Goal: Answer question/provide support

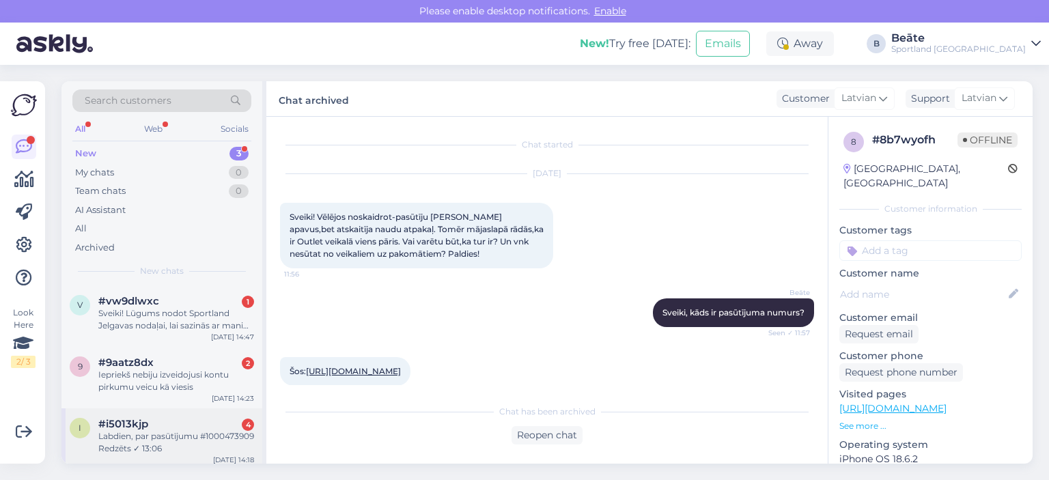
scroll to position [273, 0]
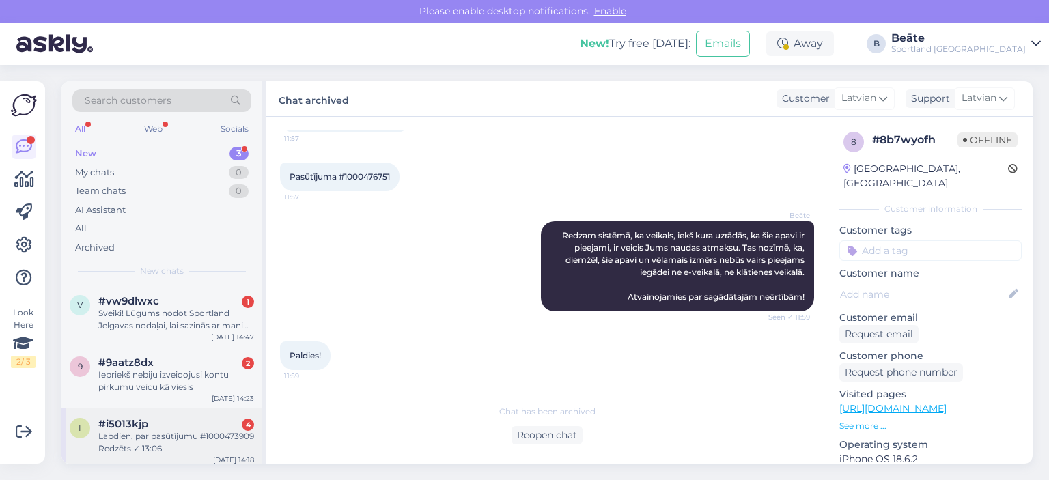
click at [172, 438] on div "Labdien, par pasūtījumu #1000473909 Redzēts ✓ 13:06" at bounding box center [176, 442] width 156 height 25
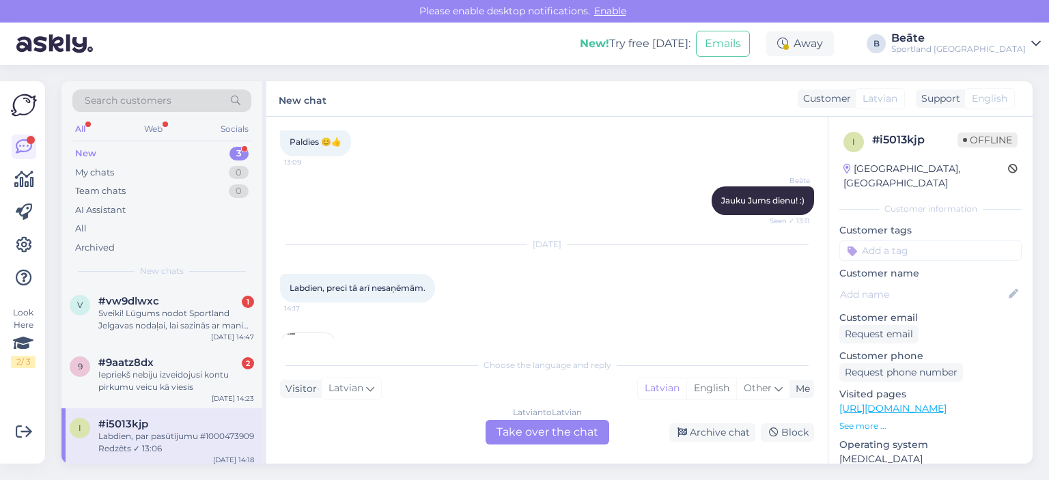
scroll to position [1793, 0]
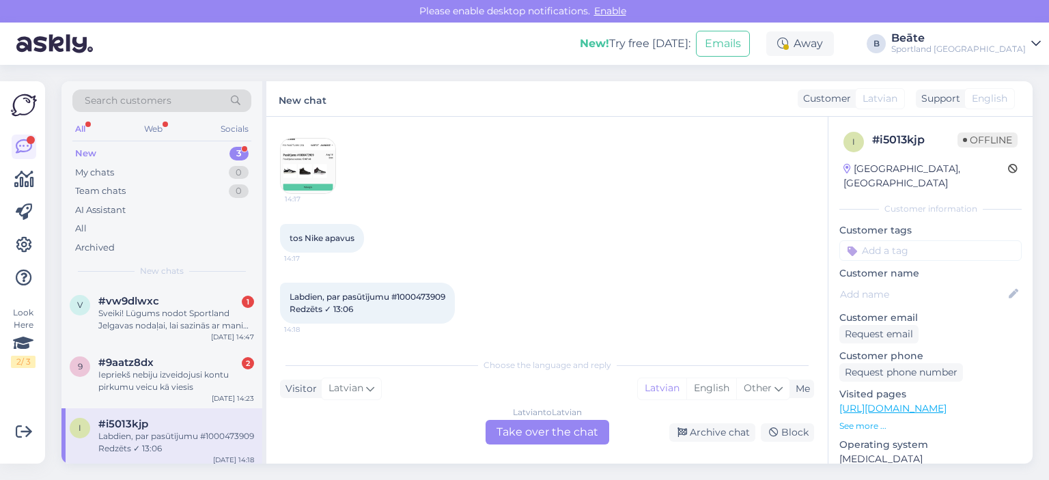
click at [526, 434] on div "Latvian to Latvian Take over the chat" at bounding box center [548, 432] width 124 height 25
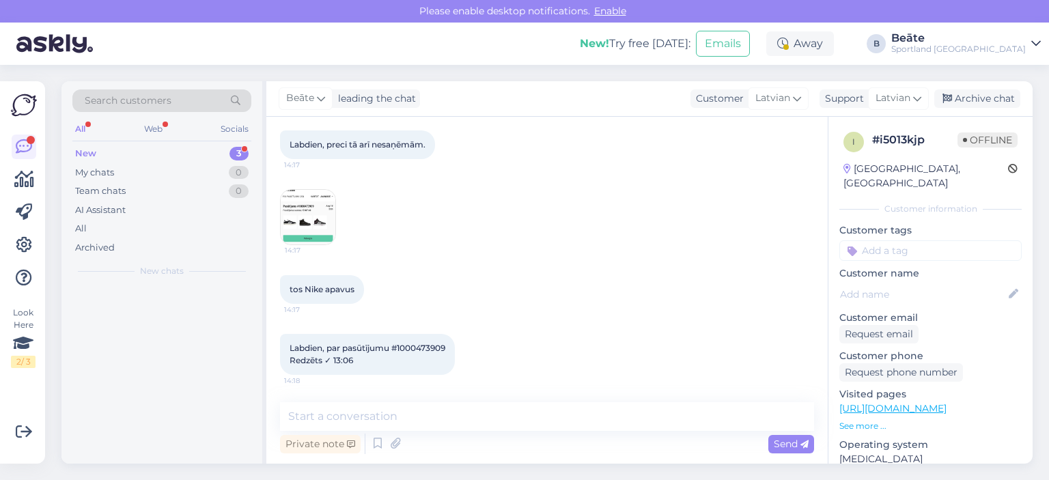
scroll to position [1743, 0]
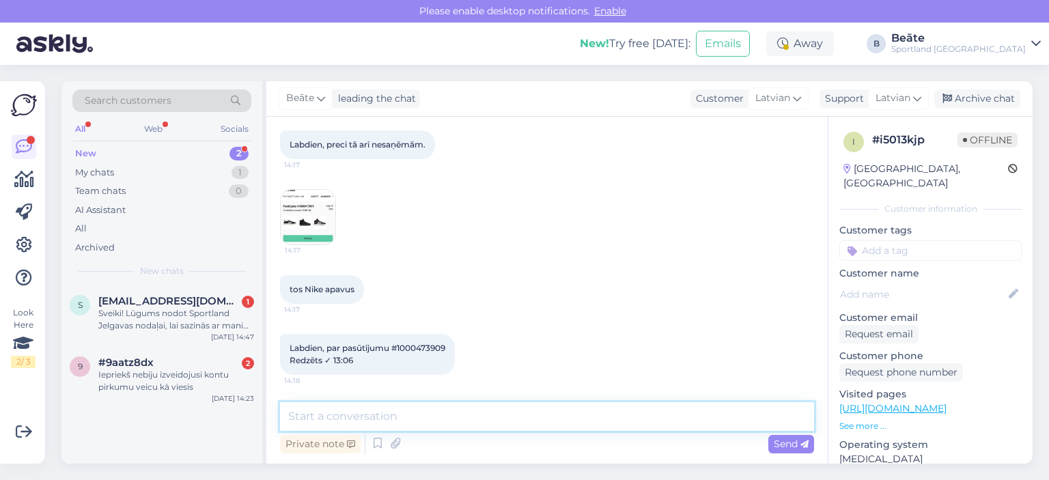
click at [531, 416] on textarea at bounding box center [547, 416] width 534 height 29
type textarea "Sveiki, pārbaudīsim."
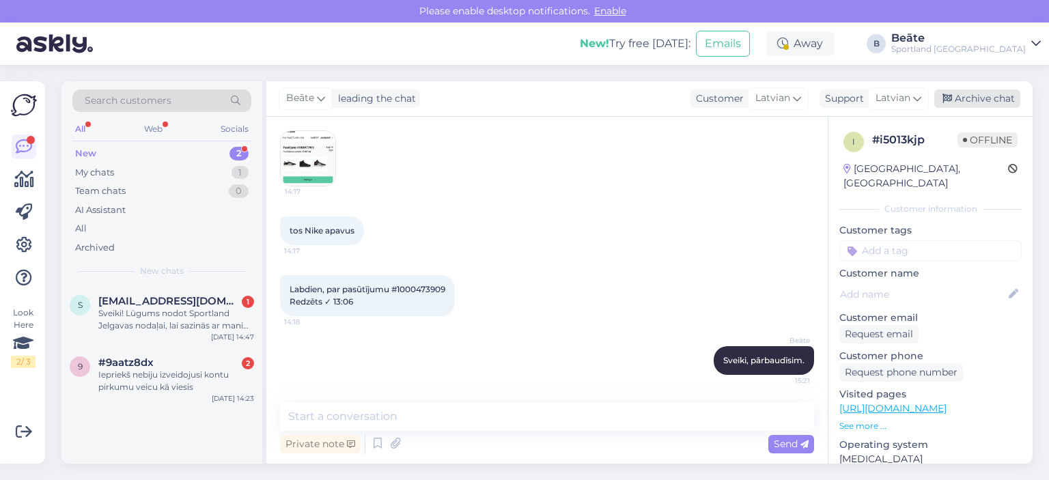
click at [1001, 102] on div "Archive chat" at bounding box center [977, 98] width 86 height 18
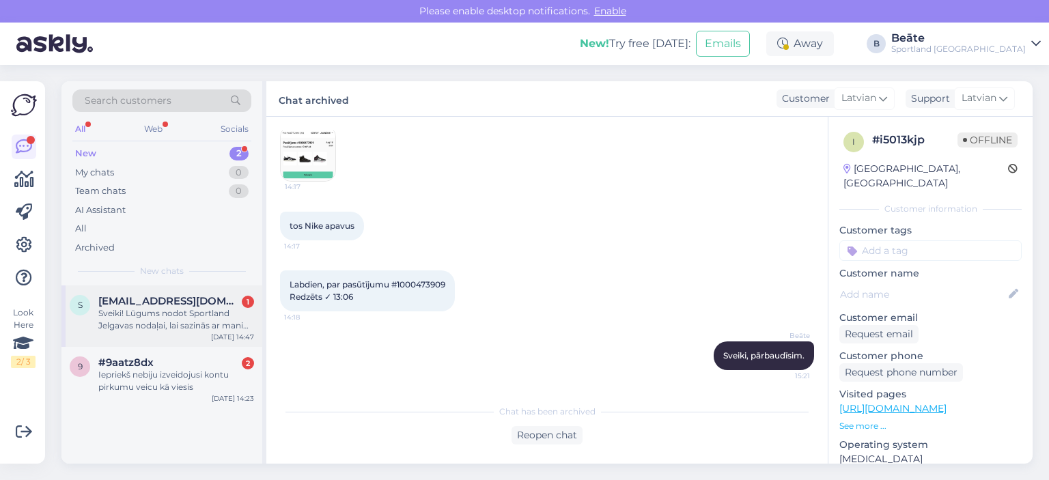
click at [180, 344] on div "s [EMAIL_ADDRESS][DOMAIN_NAME] 1 Sveiki! Lūgums nodot Sportland Jelgavas nodaļa…" at bounding box center [161, 315] width 201 height 61
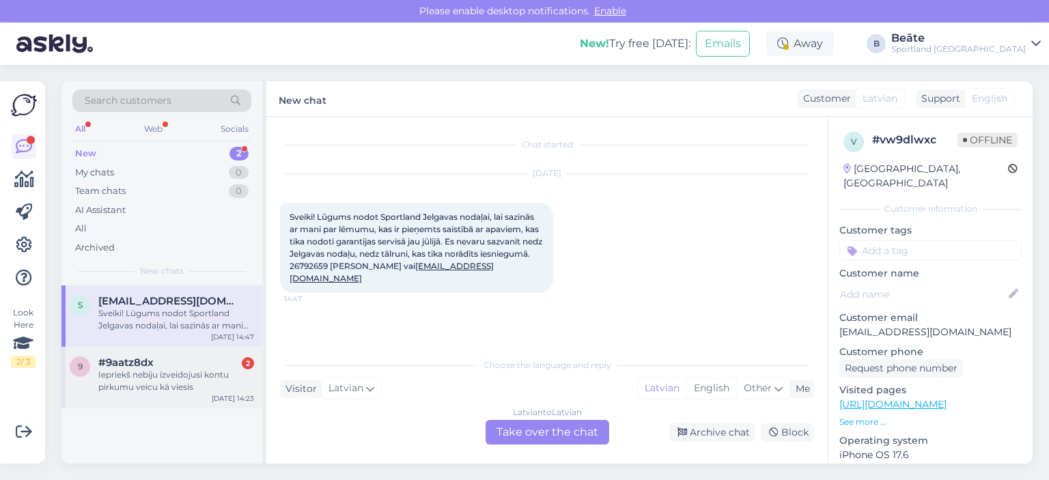
click at [175, 370] on div "Iepriekš nebiju izveidojusi kontu pirkumu veicu kā viesis" at bounding box center [176, 381] width 156 height 25
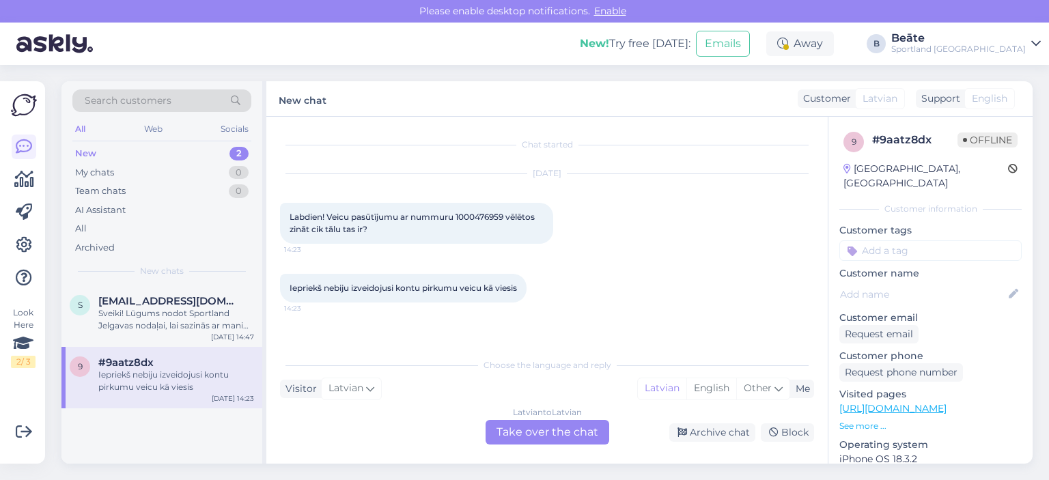
click at [538, 423] on div "Latvian to Latvian Take over the chat" at bounding box center [548, 432] width 124 height 25
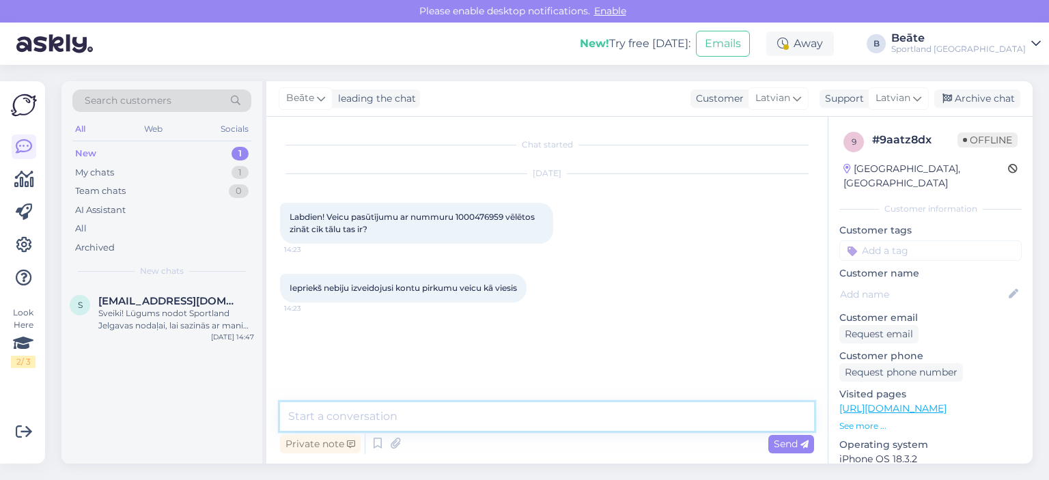
click at [520, 413] on textarea at bounding box center [547, 416] width 534 height 29
type textarea "Sveiki, pārbaudīsim"
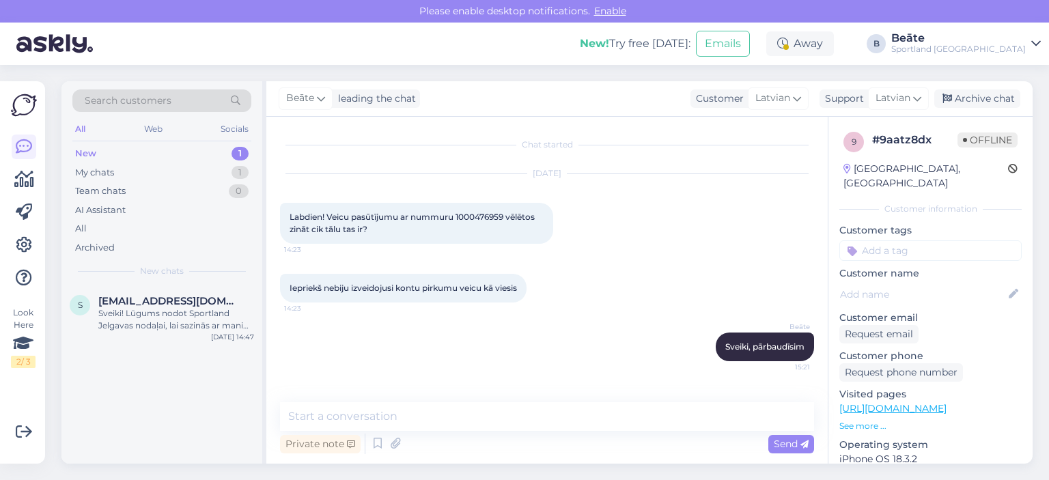
click at [985, 89] on div "[PERSON_NAME] leading the chat Customer Latvian Arabic Belarusian Bulgarian Chi…" at bounding box center [649, 99] width 766 height 36
click at [986, 99] on div "Archive chat" at bounding box center [977, 98] width 86 height 18
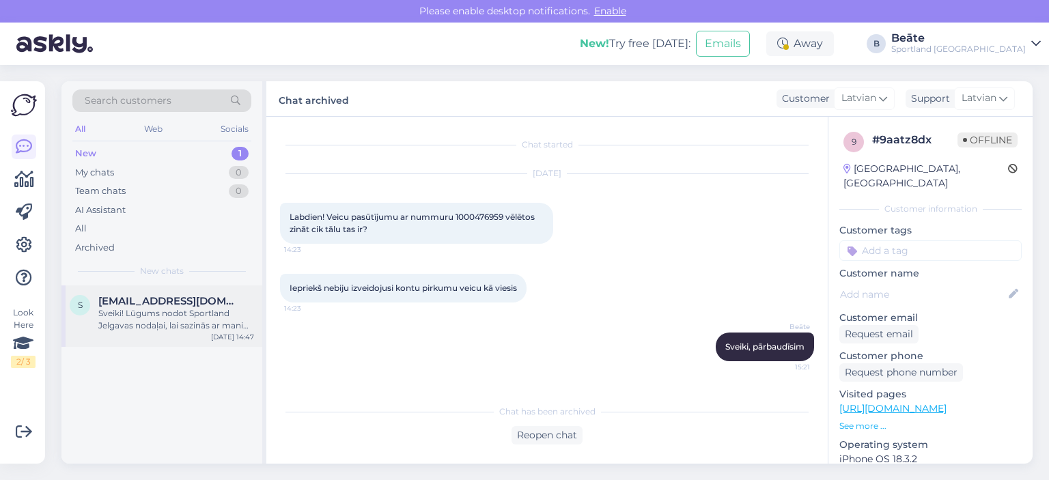
click at [143, 313] on div "Sveiki! Lūgums nodot Sportland Jelgavas nodaļai, lai sazinās ar mani par lēmumu…" at bounding box center [176, 319] width 156 height 25
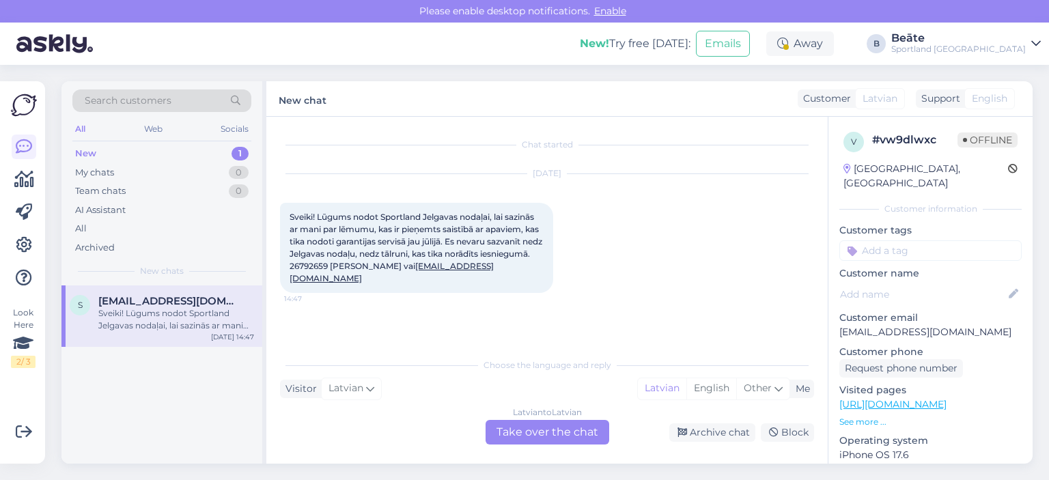
click at [537, 434] on div "Latvian to Latvian Take over the chat" at bounding box center [548, 432] width 124 height 25
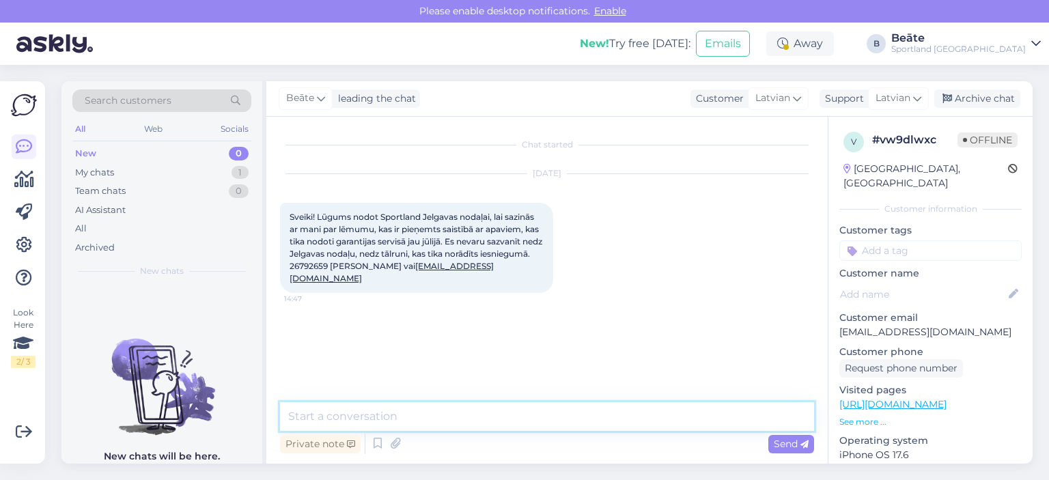
click at [528, 419] on textarea at bounding box center [547, 416] width 534 height 29
type textarea "Sveiki, nodosim informāciju Jelgavas veikalam, lai ar Jums sazinās."
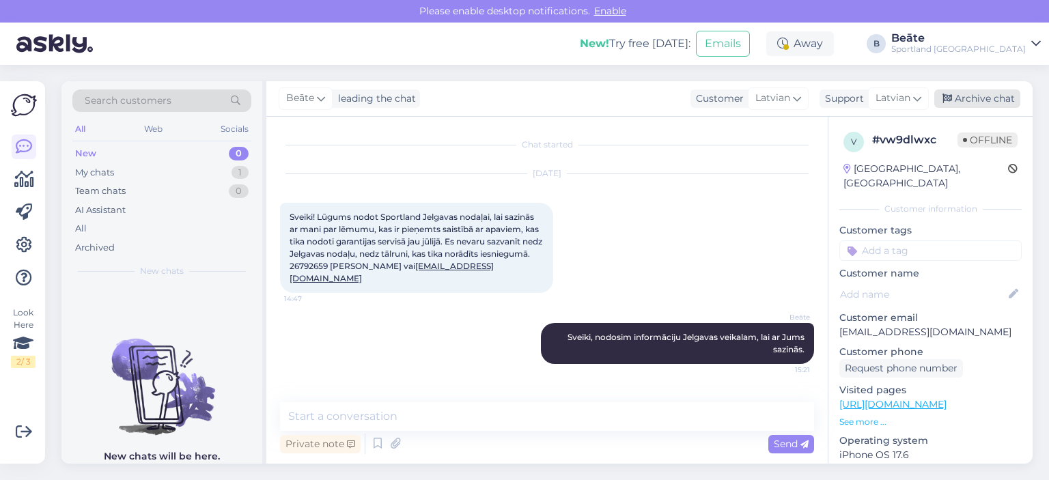
click at [967, 103] on div "Archive chat" at bounding box center [977, 98] width 86 height 18
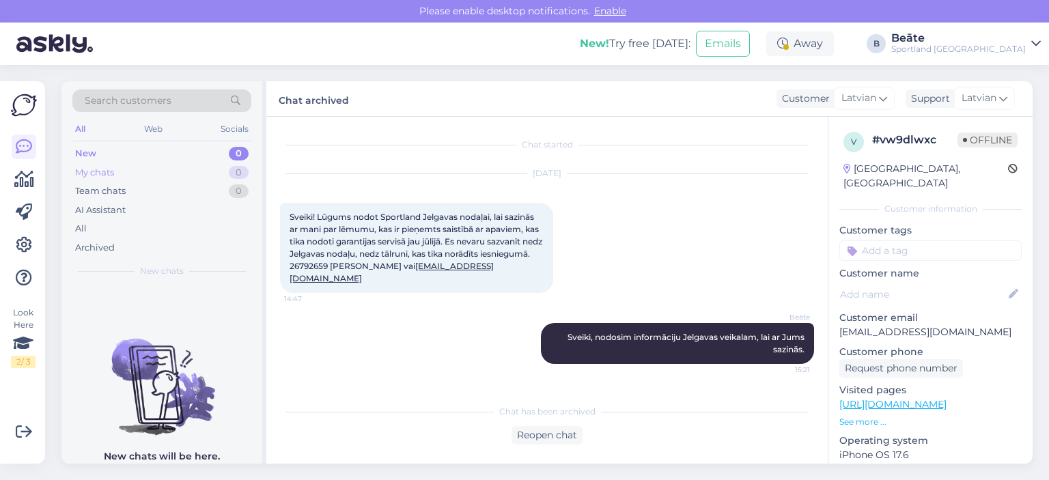
click at [151, 171] on div "My chats 0" at bounding box center [161, 172] width 179 height 19
click at [112, 191] on div "Team chats" at bounding box center [100, 191] width 51 height 14
click at [95, 223] on div "All" at bounding box center [161, 228] width 179 height 19
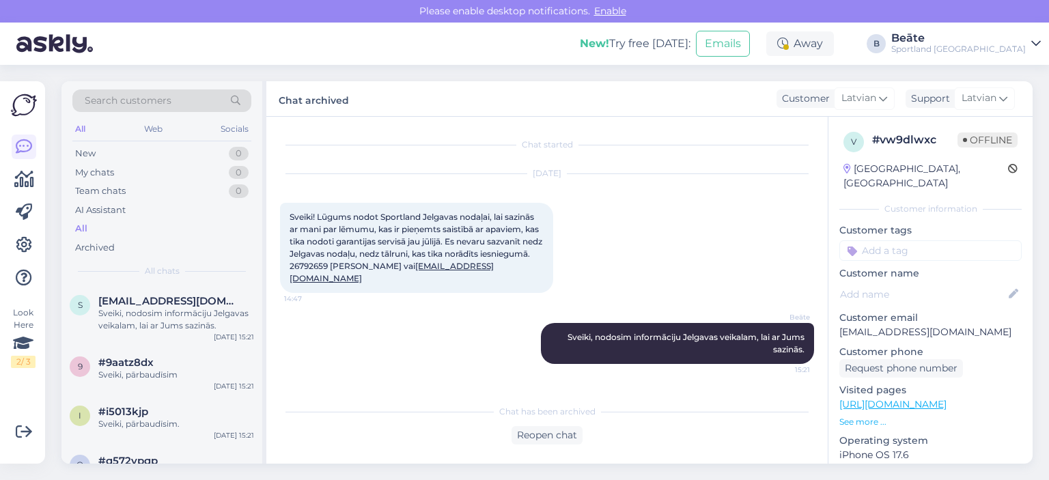
click at [356, 264] on span "Sveiki! Lūgums nodot Sportland Jelgavas nodaļai, lai sazinās ar mani par lēmumu…" at bounding box center [417, 248] width 255 height 72
copy span "26792659"
drag, startPoint x: 527, startPoint y: 267, endPoint x: 429, endPoint y: 268, distance: 98.3
click at [429, 268] on div "Sveiki! Lūgums nodot Sportland Jelgavas nodaļai, lai sazinās ar mani par lēmumu…" at bounding box center [416, 248] width 273 height 90
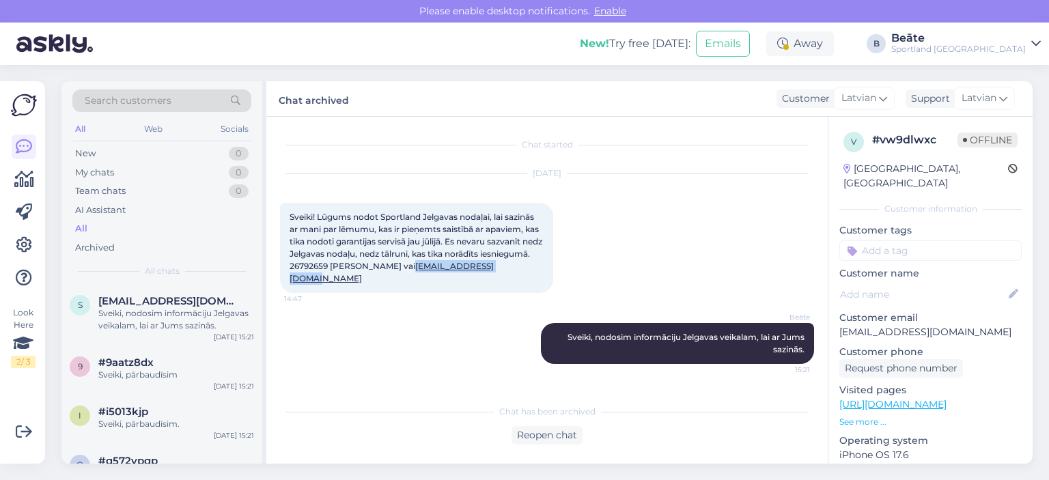
copy link "[EMAIL_ADDRESS][DOMAIN_NAME]"
click at [157, 362] on div "#9aatz8dx" at bounding box center [176, 362] width 156 height 12
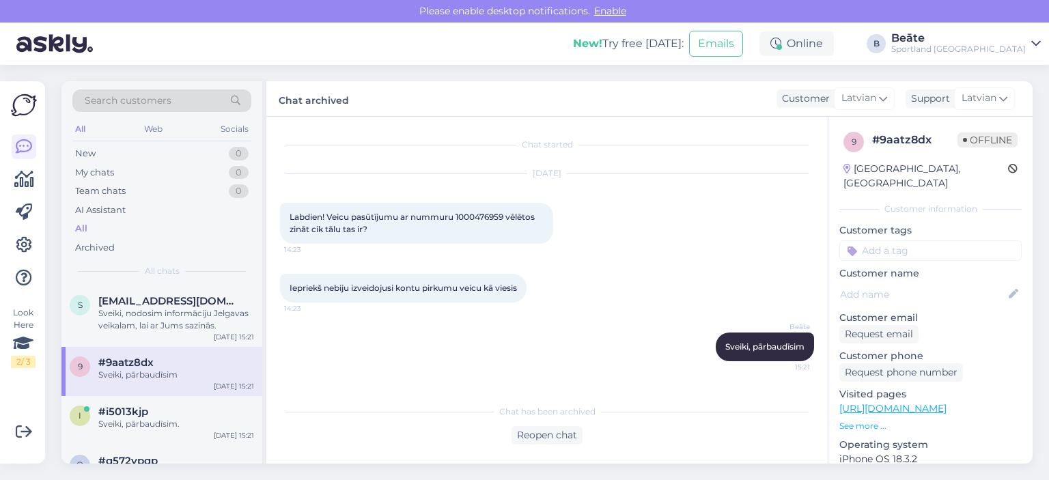
click at [475, 213] on span "Labdien! Veicu pasūtījumu ar nummuru 1000476959 vēlētos zināt cik tālu tas ir?" at bounding box center [413, 223] width 247 height 23
copy span "1000476959"
click at [548, 428] on div "Reopen chat" at bounding box center [546, 435] width 71 height 18
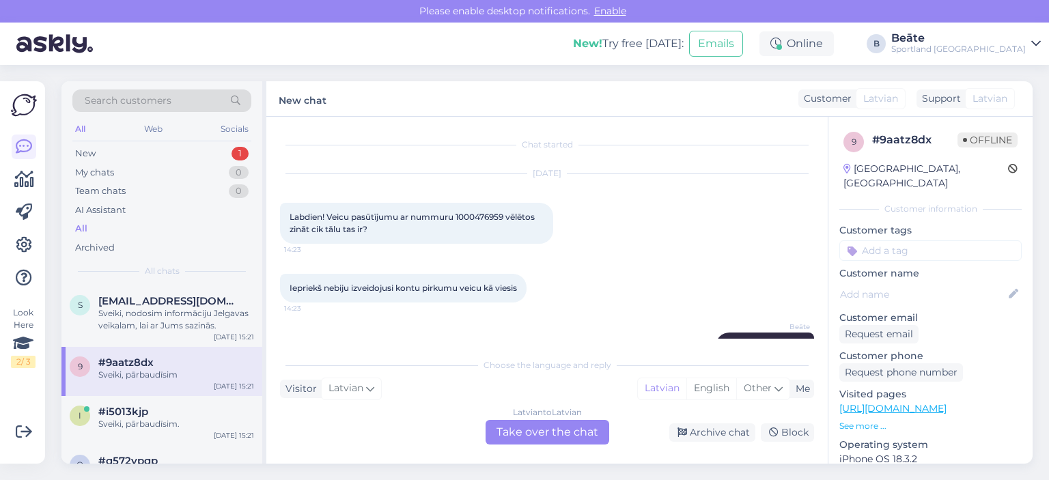
click at [548, 428] on div "Latvian to Latvian Take over the chat" at bounding box center [548, 432] width 124 height 25
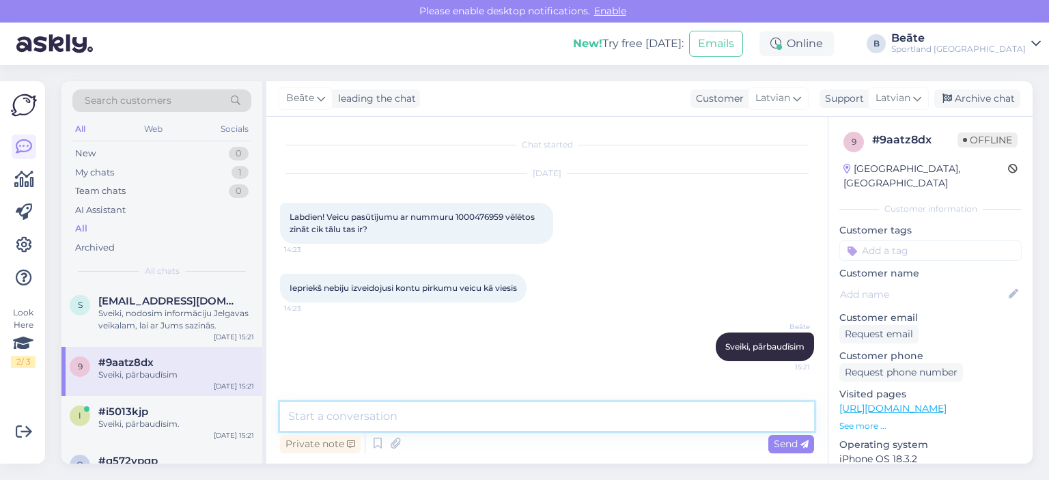
click at [545, 427] on textarea at bounding box center [547, 416] width 534 height 29
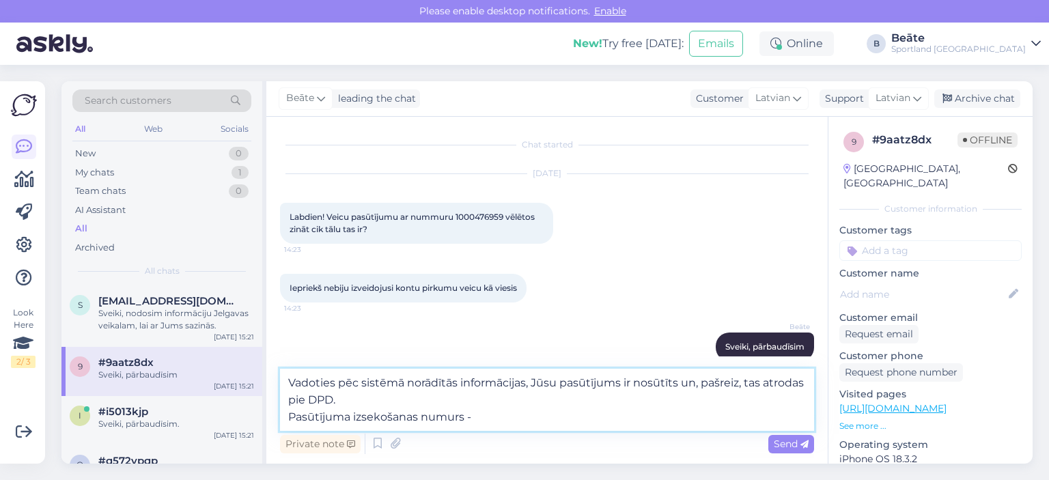
paste textarea "05757995523652"
type textarea "Vadoties pēc sistēmā norādītās informācijas, Jūsu pasūtījums ir nosūtīts un, pa…"
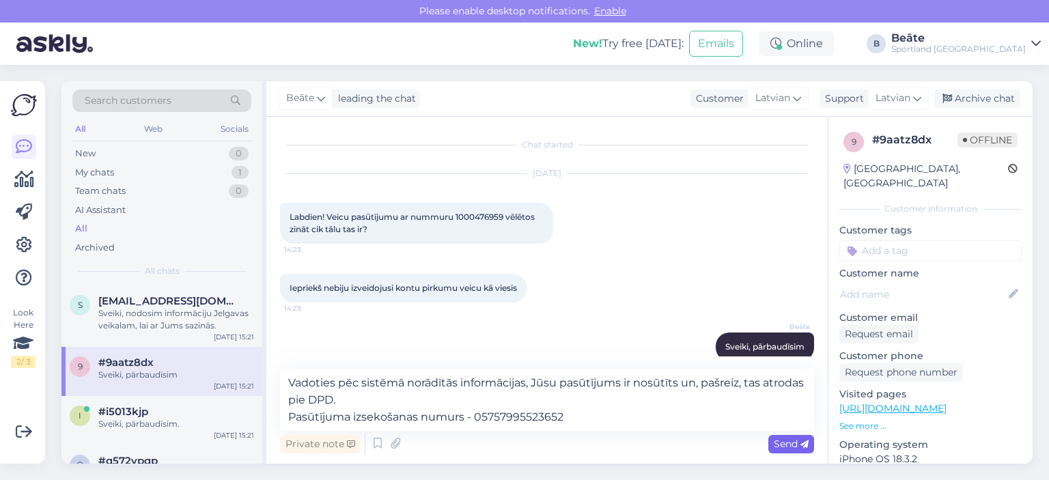
click at [800, 441] on span "Send" at bounding box center [791, 444] width 35 height 12
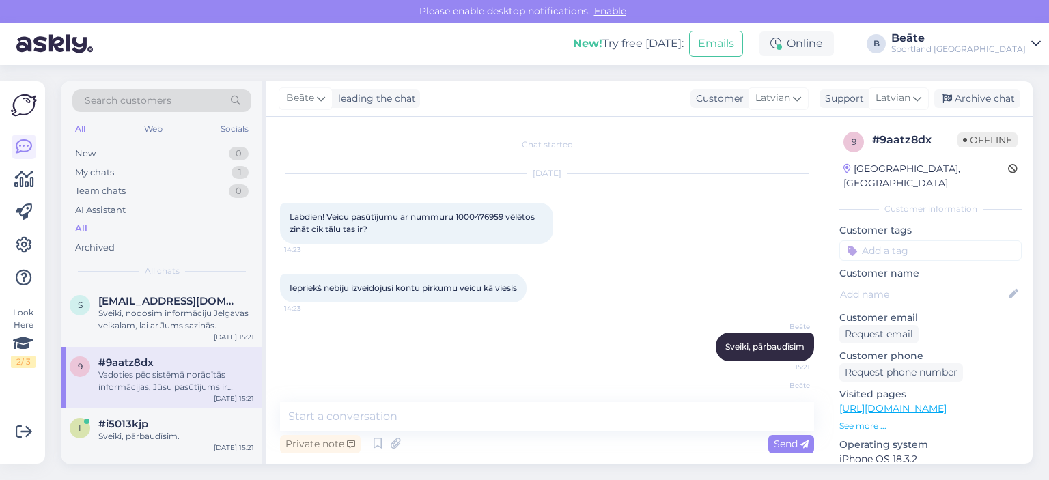
scroll to position [70, 0]
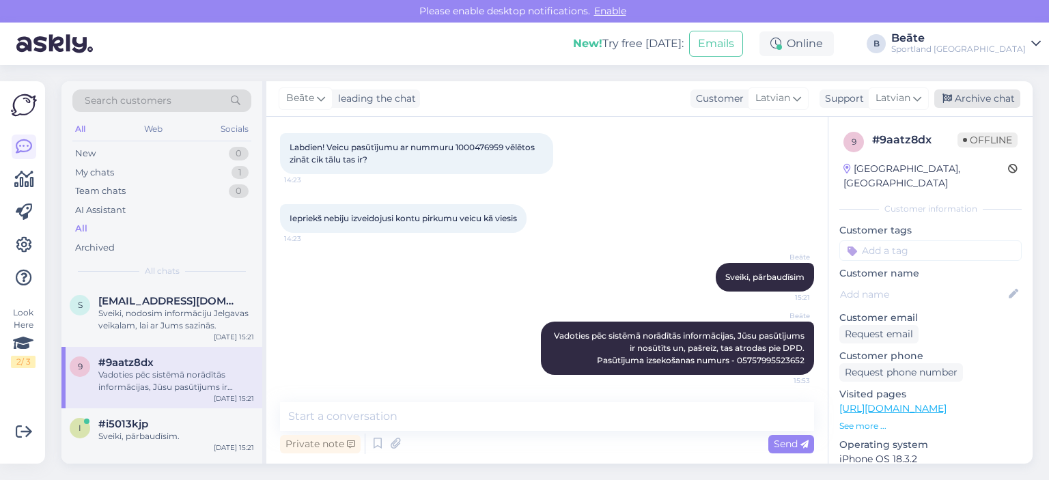
click at [973, 98] on div "Archive chat" at bounding box center [977, 98] width 86 height 18
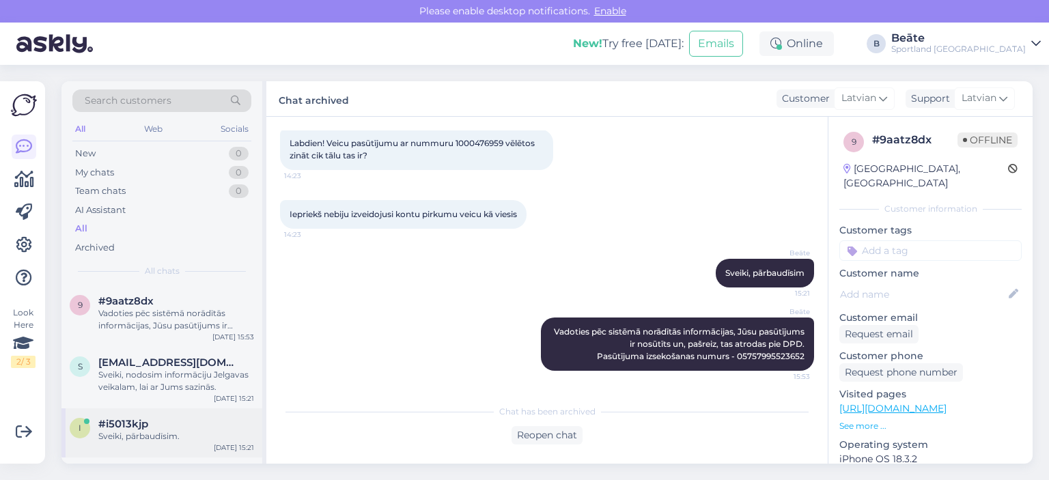
click at [147, 445] on div "i #i5013kjp Sveiki, pārbaudīsim. [DATE] 15:21" at bounding box center [161, 432] width 201 height 49
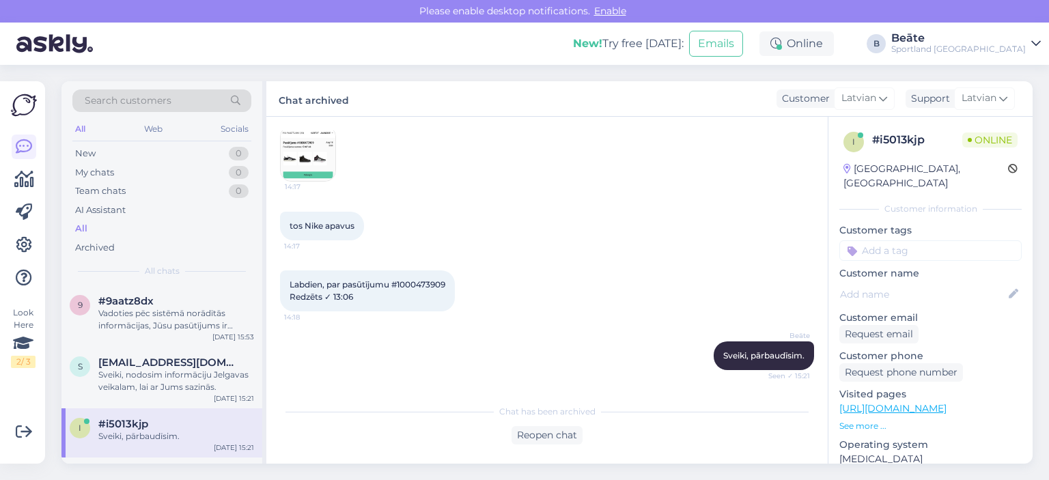
click at [427, 284] on span "Labdien, par pasūtījumu #1000473909 Redzēts ✓ 13:06" at bounding box center [368, 290] width 156 height 23
copy span "1000473909"
click at [438, 281] on span "Labdien, par pasūtījumu #1000473909 Redzēts ✓ 13:06" at bounding box center [368, 290] width 156 height 23
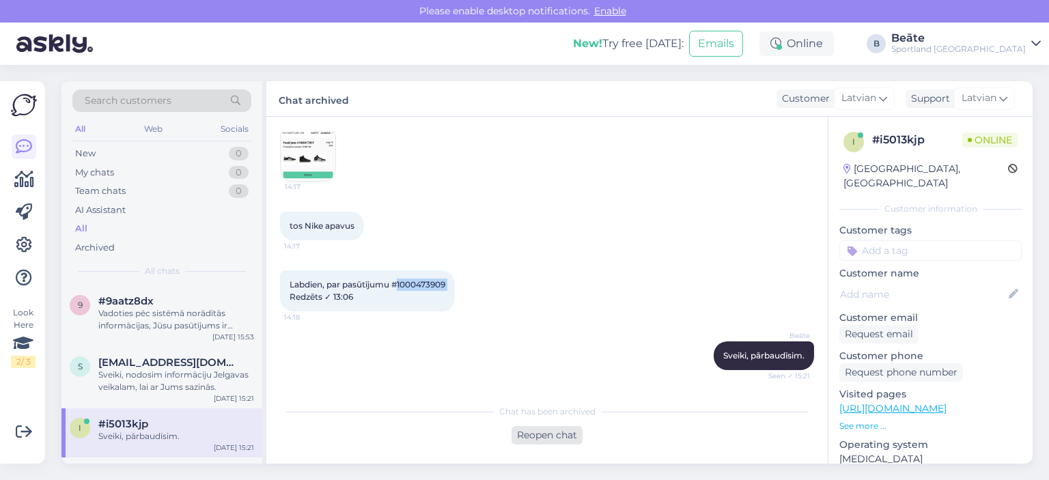
click at [557, 442] on div "Reopen chat" at bounding box center [546, 435] width 71 height 18
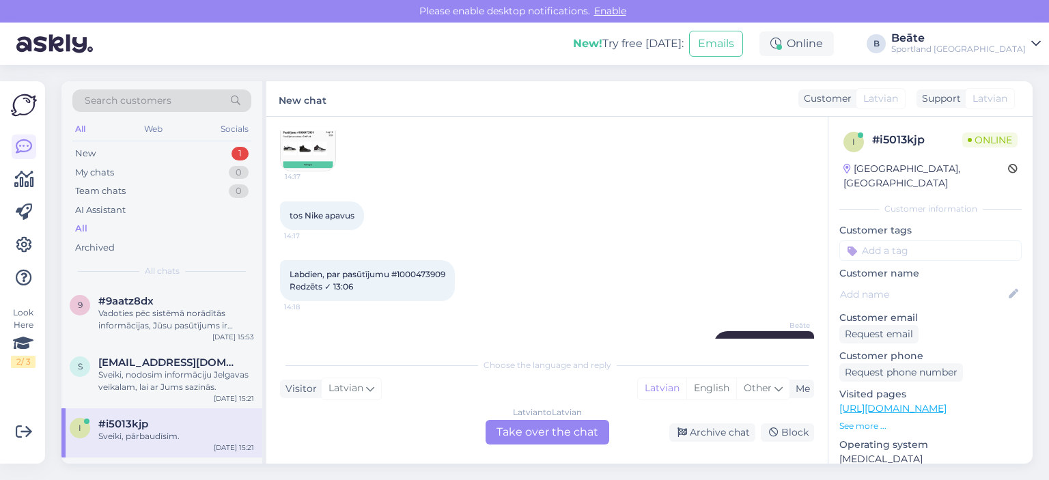
click at [557, 441] on div "Latvian to Latvian Take over the chat" at bounding box center [548, 432] width 124 height 25
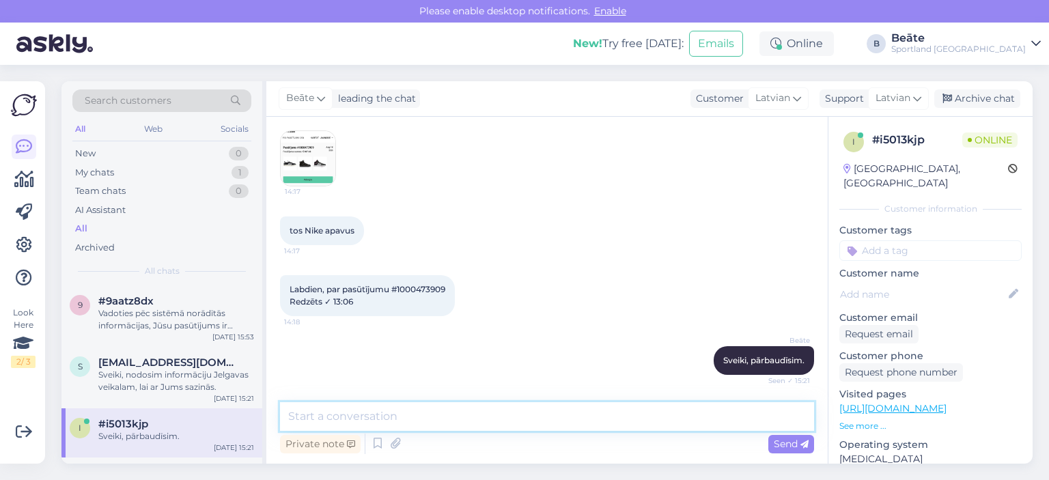
click at [553, 422] on textarea at bounding box center [547, 416] width 534 height 29
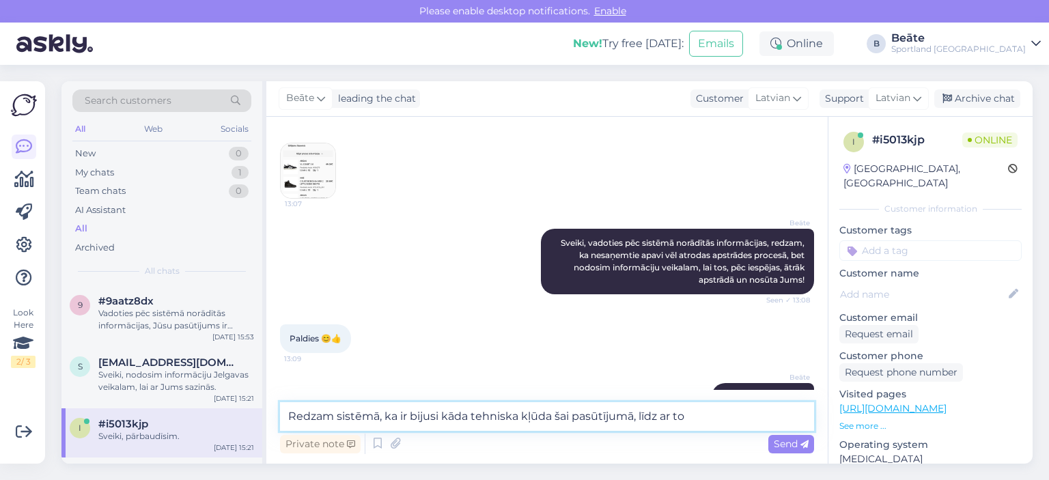
scroll to position [1801, 0]
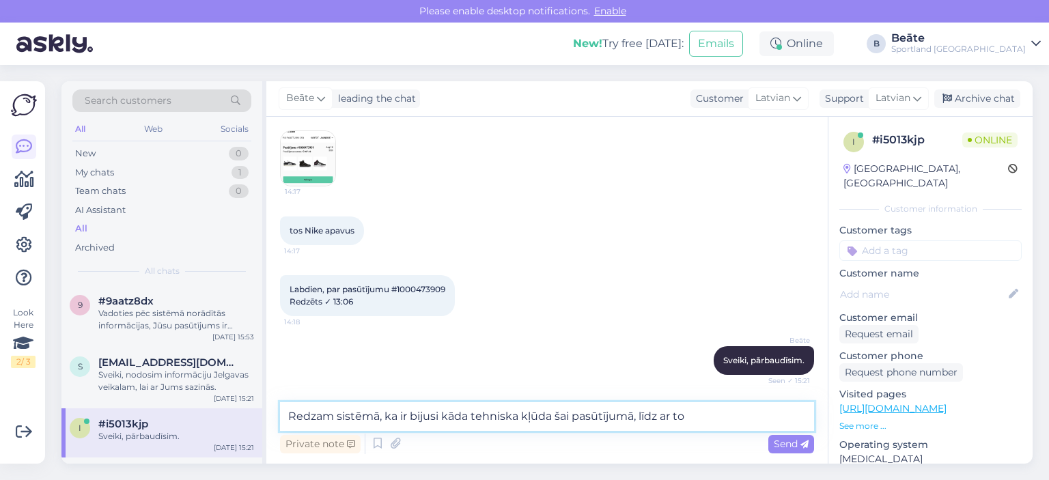
drag, startPoint x: 695, startPoint y: 416, endPoint x: 282, endPoint y: 420, distance: 413.2
click at [282, 420] on textarea "Redzam sistēmā, ka ir bijusi kāda tehniska kļūda šai pasūtījumā, līdz ar to" at bounding box center [547, 416] width 534 height 29
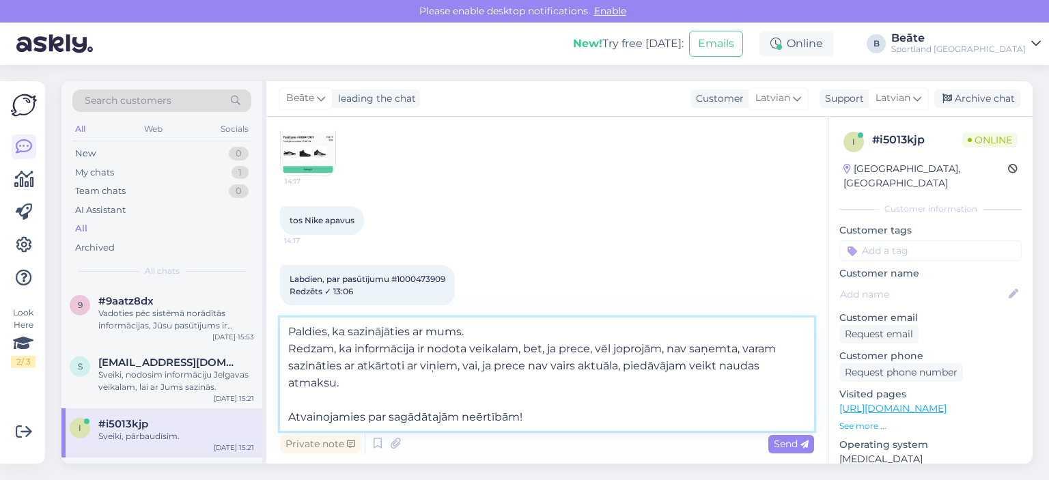
type textarea "Paldies, ka sazinājāties ar mums. Redzam, ka informācija ir nodota veikalam, be…"
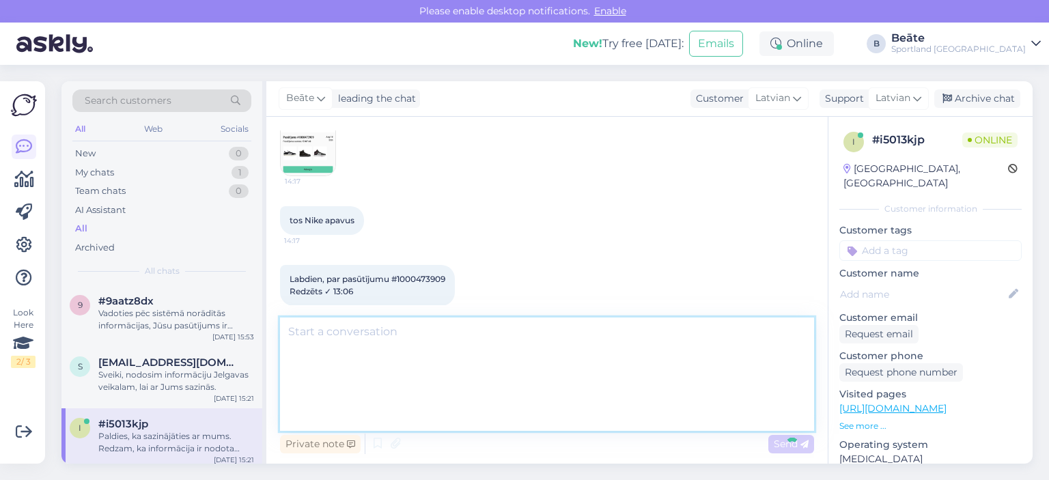
scroll to position [1934, 0]
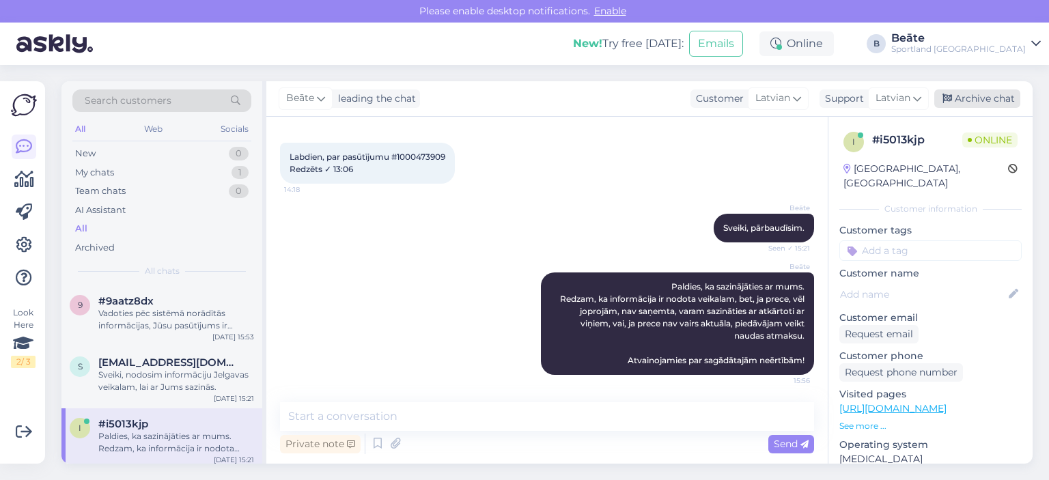
click at [954, 101] on div "Archive chat" at bounding box center [977, 98] width 86 height 18
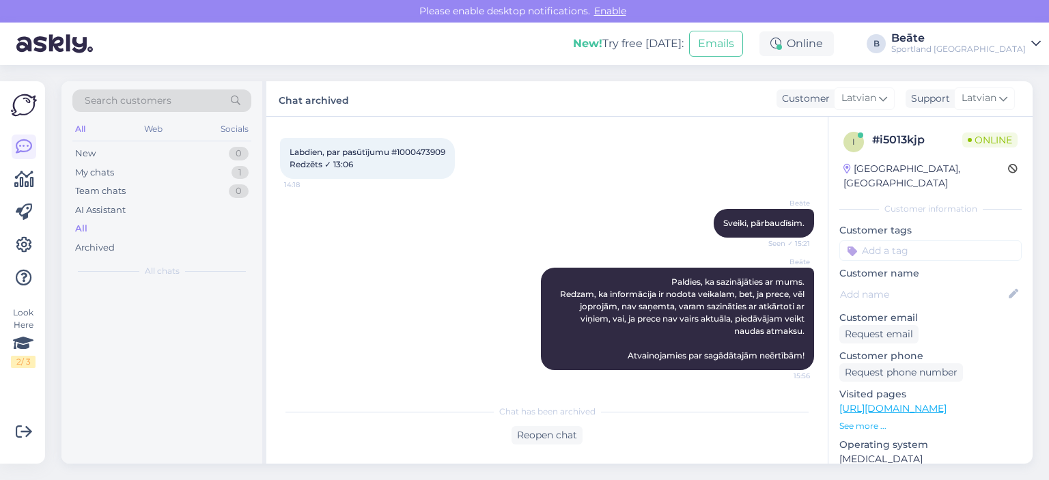
scroll to position [1938, 0]
